Goal: Information Seeking & Learning: Understand process/instructions

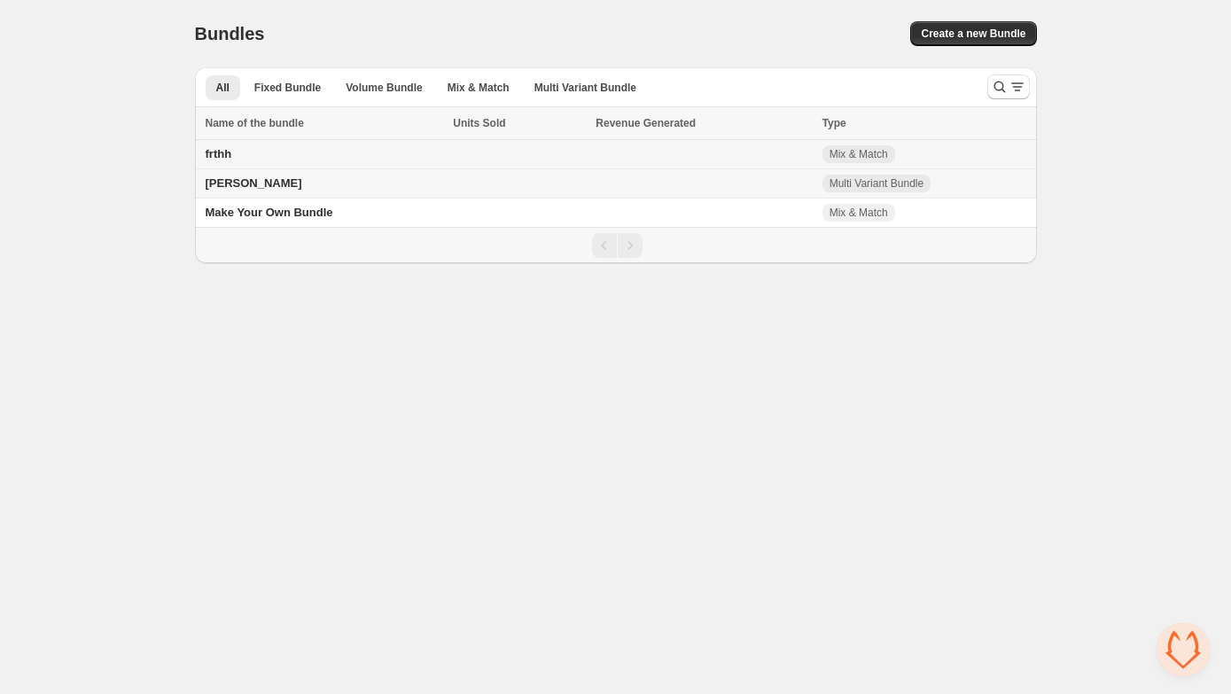
click at [847, 152] on span "Mix & Match" at bounding box center [859, 154] width 59 height 14
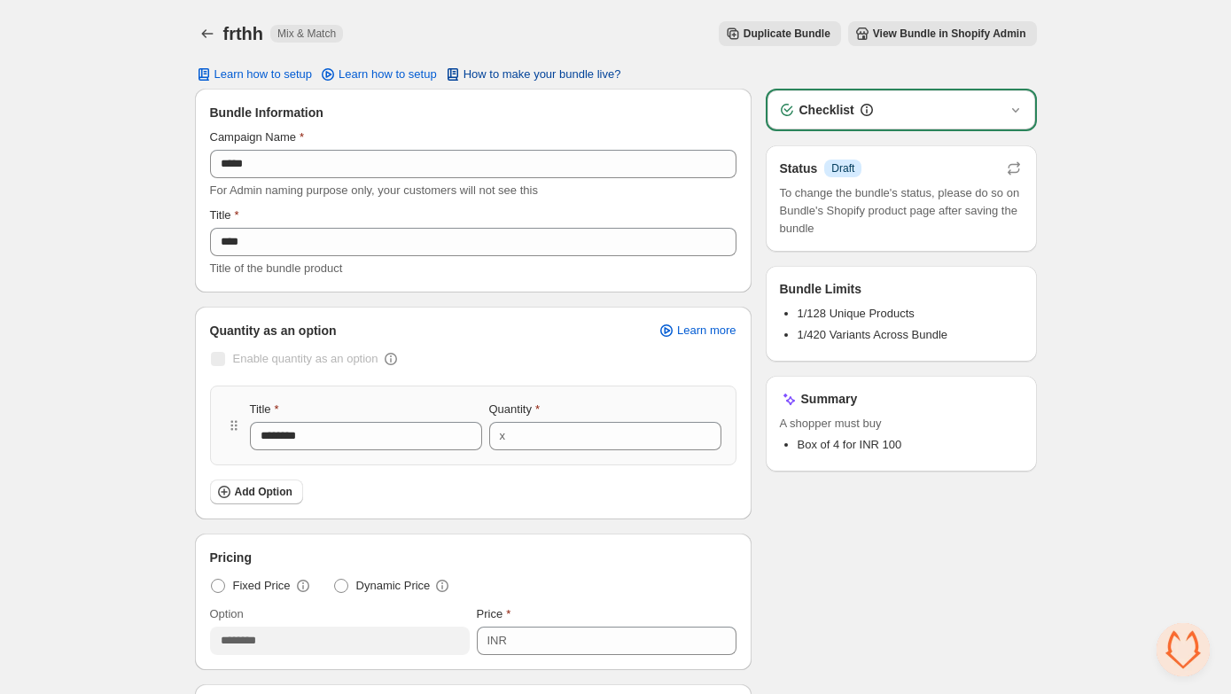
click at [546, 74] on span "How to make your bundle live?" at bounding box center [543, 74] width 158 height 14
click at [884, 557] on div "Checklist Status Info Draft To change the bundle's status, please do so on Bund…" at bounding box center [901, 657] width 271 height 1137
